Goal: Check status: Check status

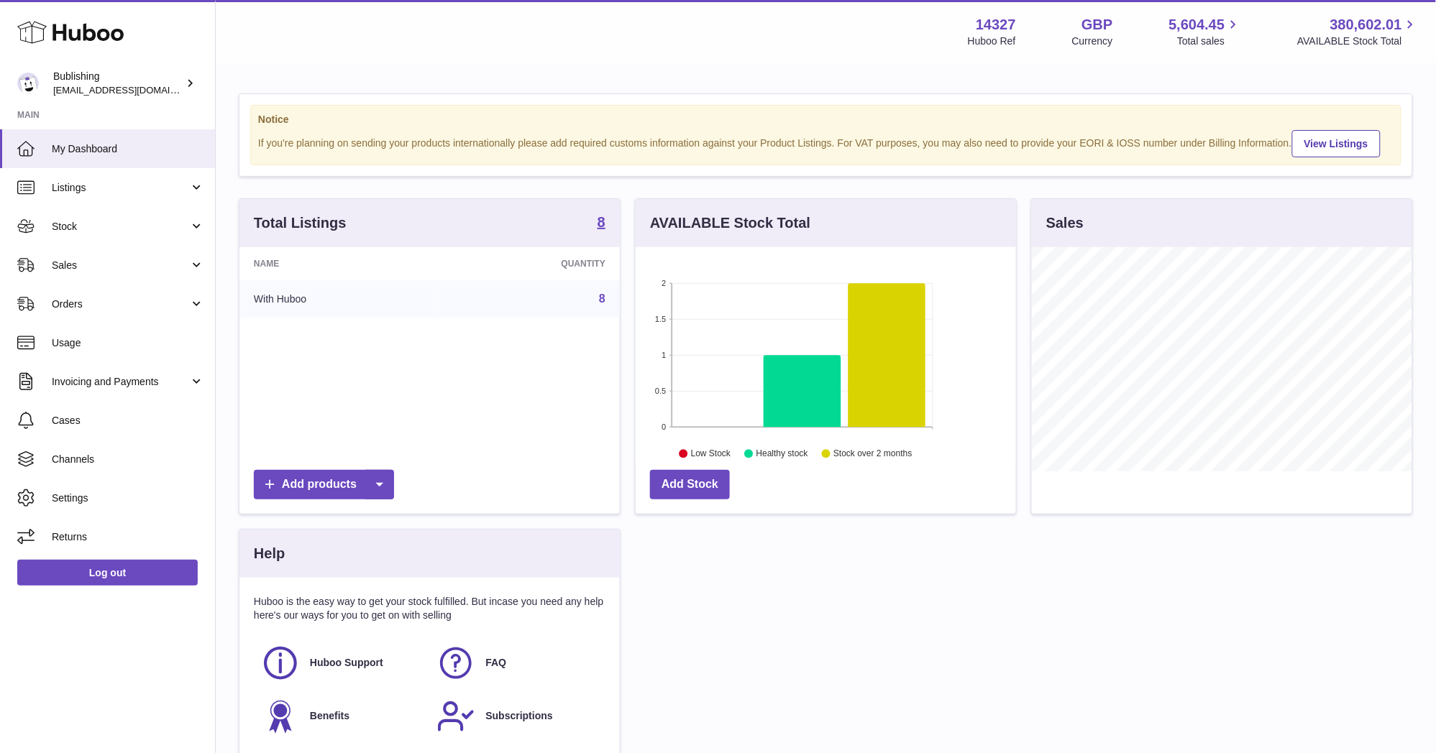
scroll to position [224, 380]
click at [68, 231] on span "Stock" at bounding box center [120, 227] width 137 height 14
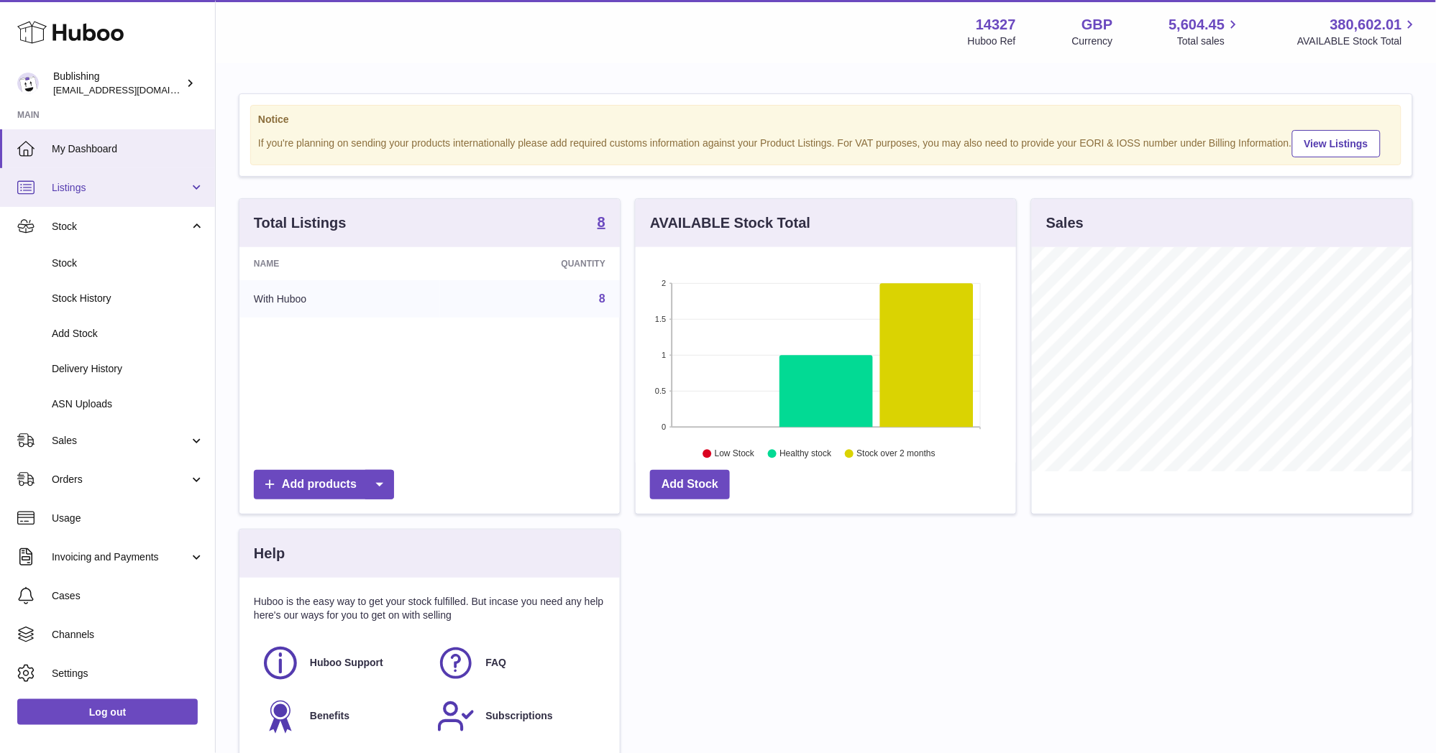
click at [76, 191] on span "Listings" at bounding box center [120, 188] width 137 height 14
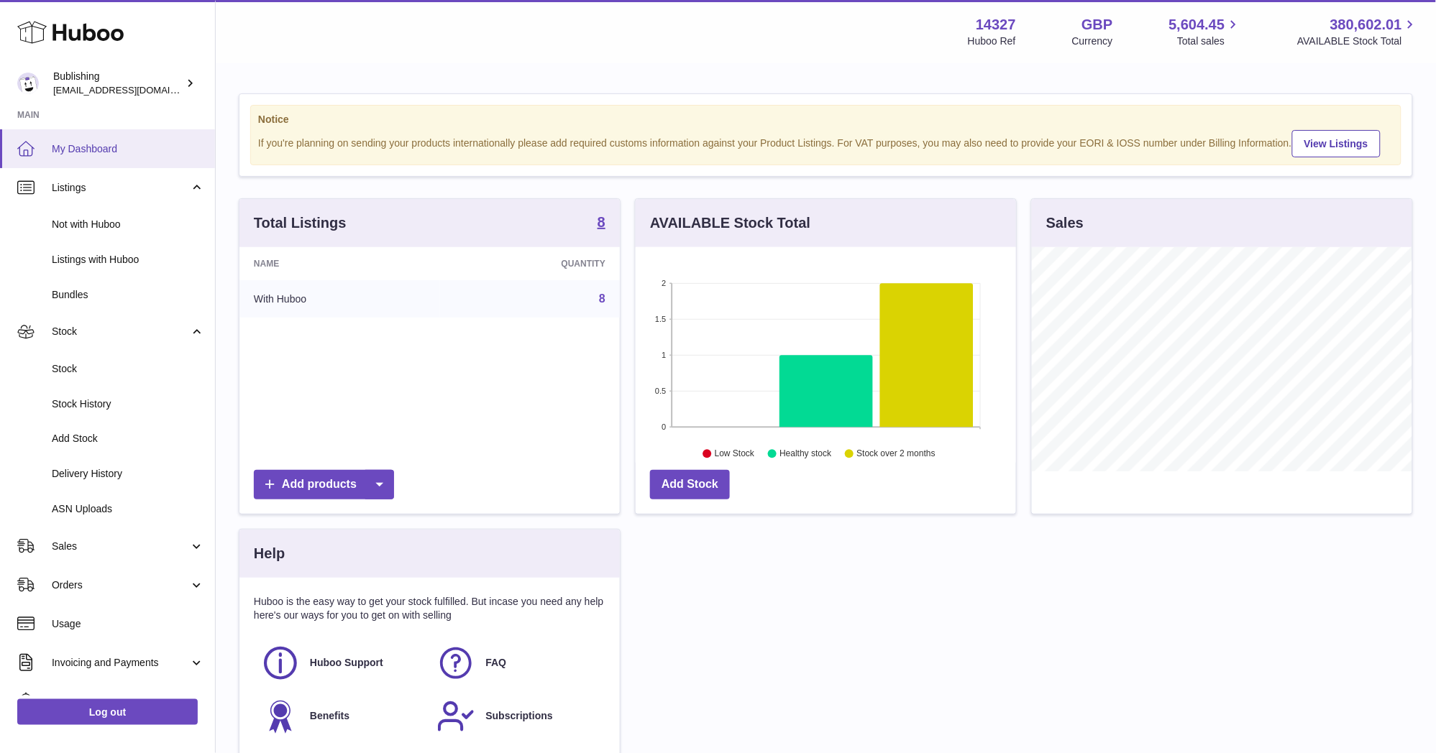
click at [98, 152] on span "My Dashboard" at bounding box center [128, 149] width 152 height 14
click at [188, 183] on link "Listings" at bounding box center [107, 187] width 215 height 39
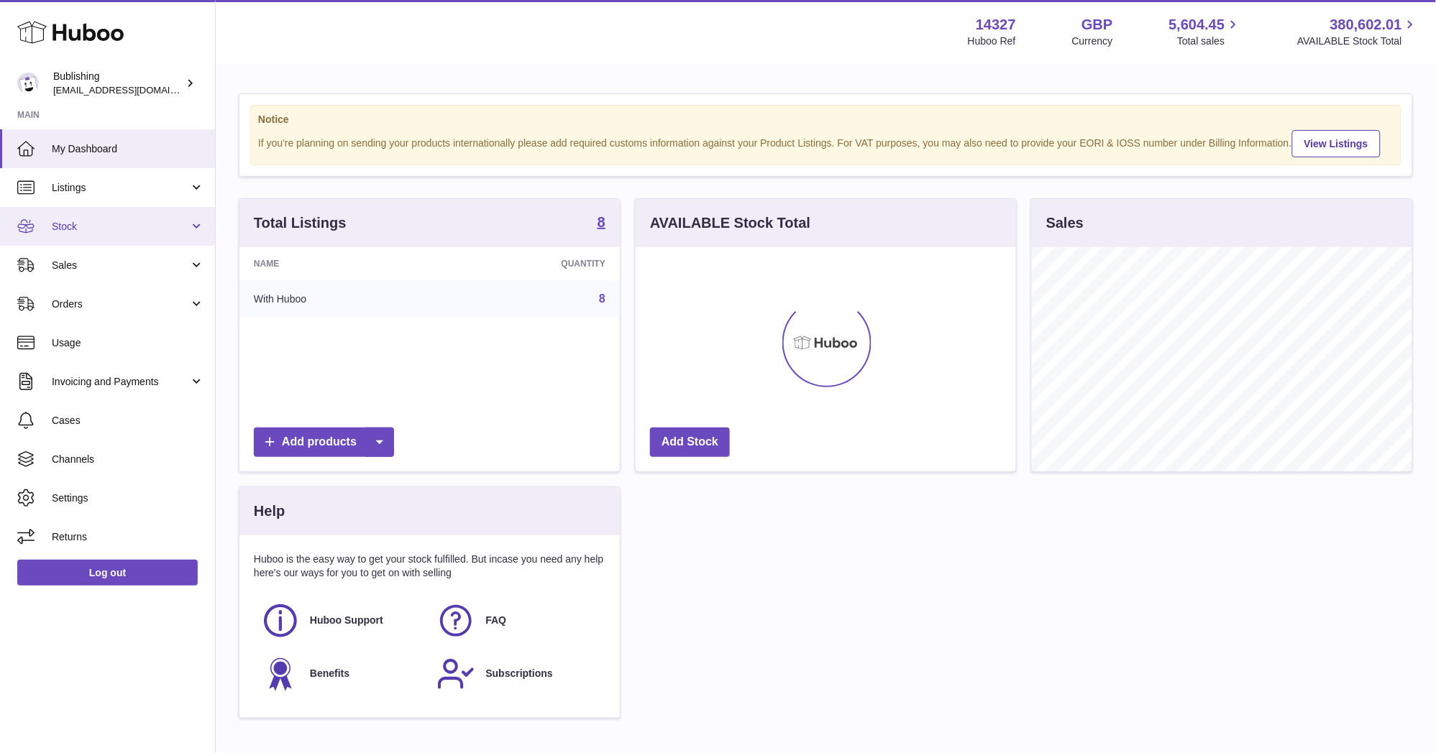
scroll to position [224, 380]
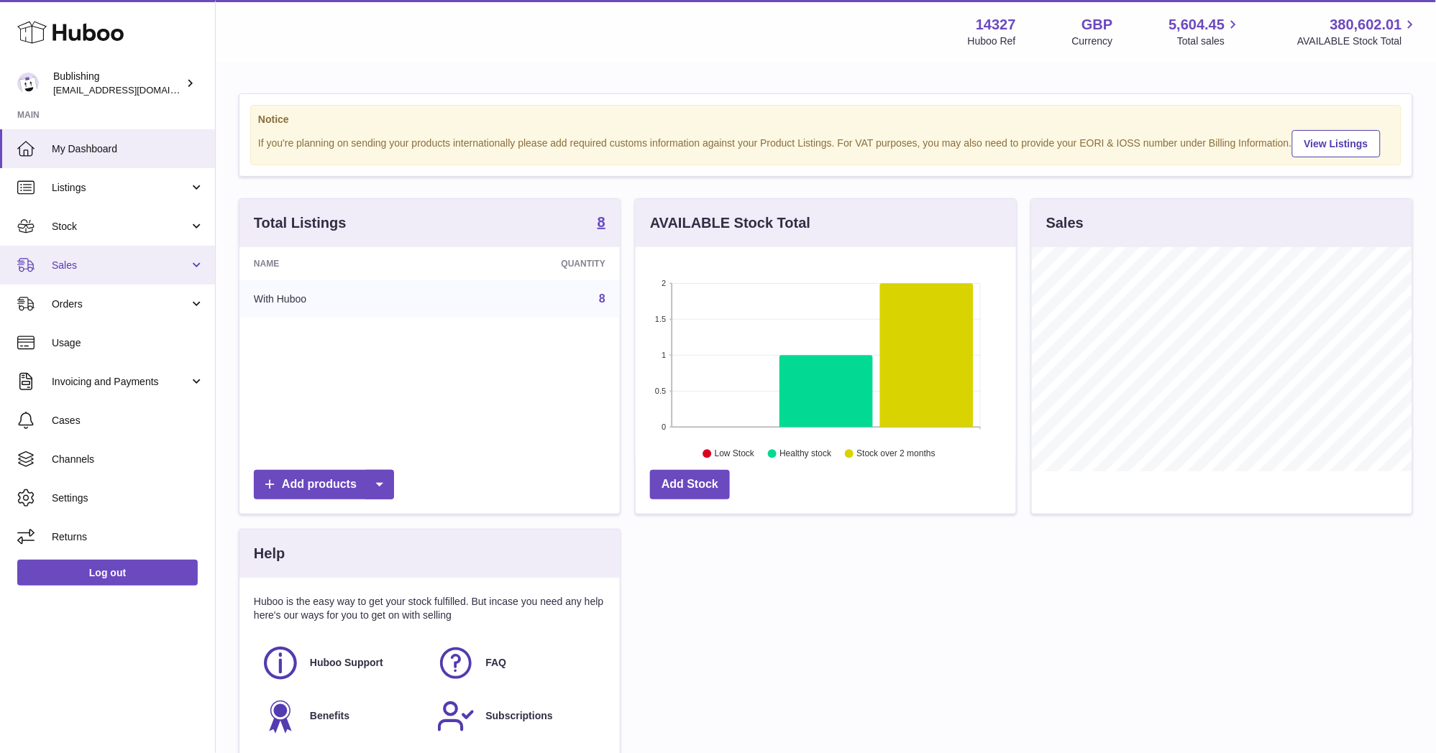
click at [125, 254] on link "Sales" at bounding box center [107, 265] width 215 height 39
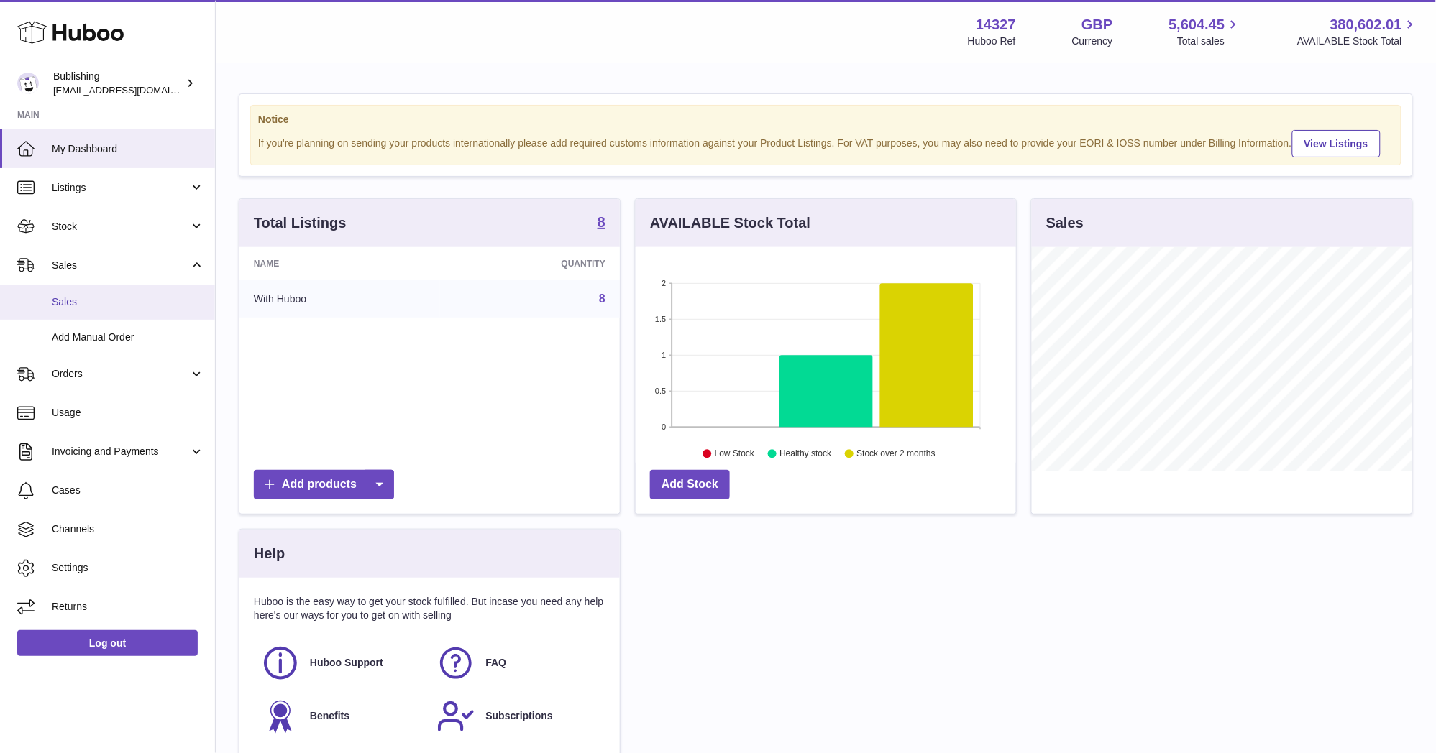
click at [111, 308] on span "Sales" at bounding box center [128, 302] width 152 height 14
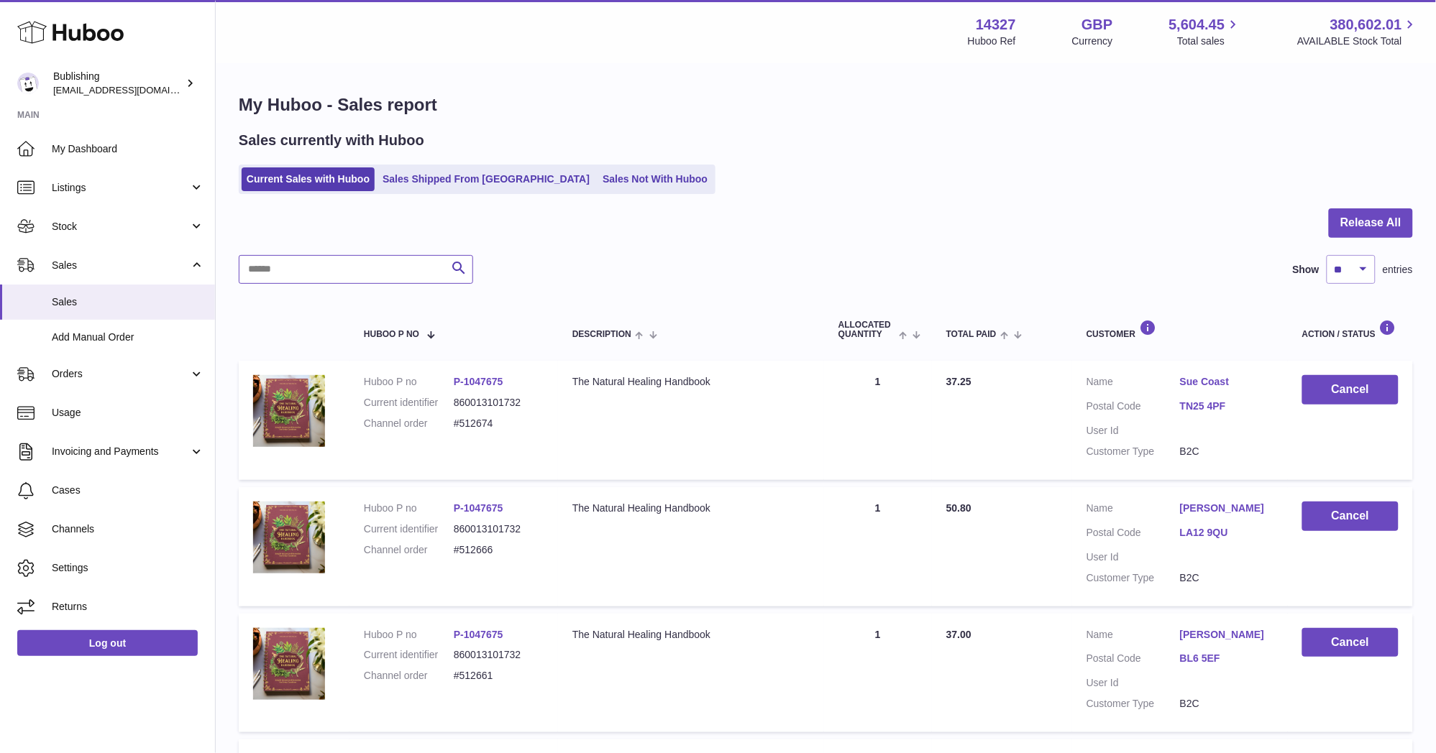
click at [370, 256] on input "text" at bounding box center [356, 269] width 234 height 29
paste input "*******"
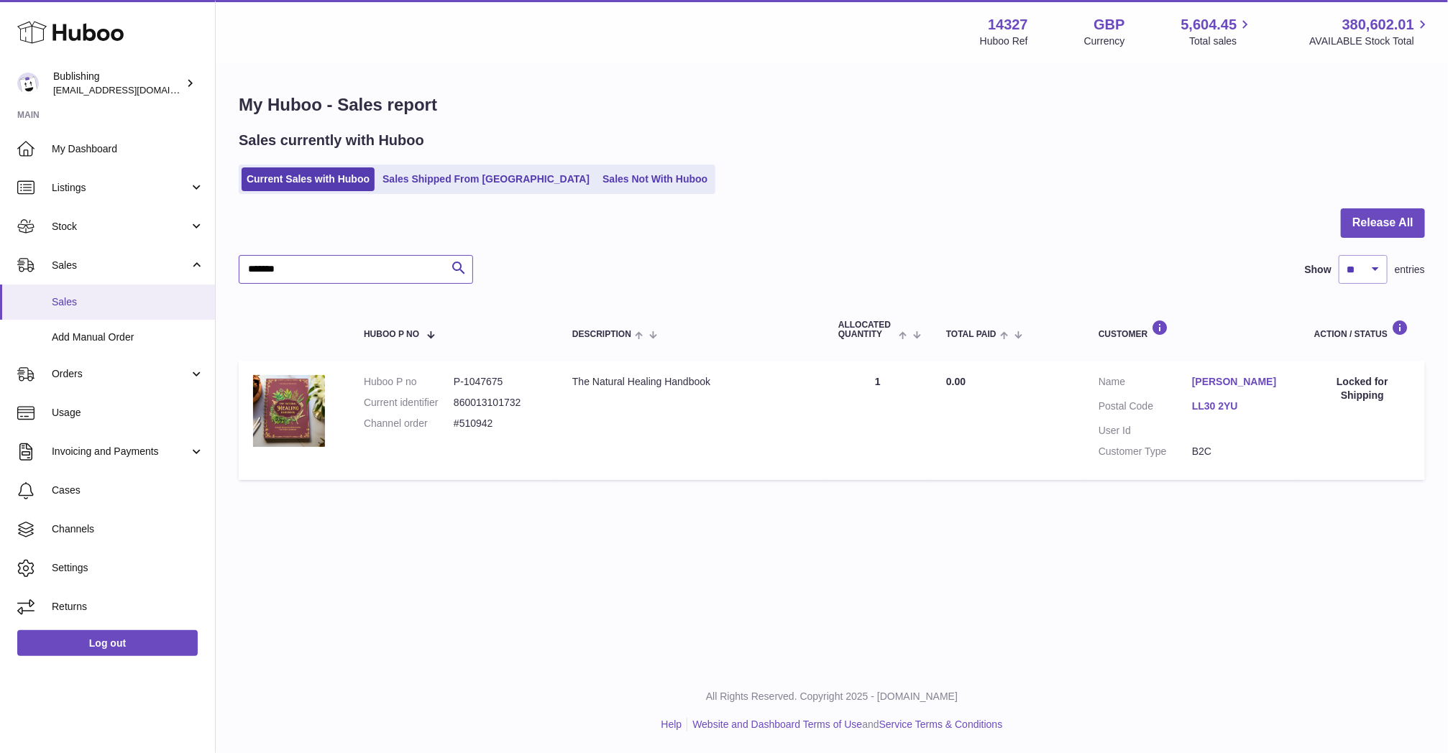
drag, startPoint x: 407, startPoint y: 274, endPoint x: 202, endPoint y: 292, distance: 205.7
click at [202, 292] on div "Huboo Bublishing maricar@bublishing.com Main My Dashboard Listings Not with Hub…" at bounding box center [724, 376] width 1448 height 753
paste input "text"
type input "*******"
